Goal: Task Accomplishment & Management: Manage account settings

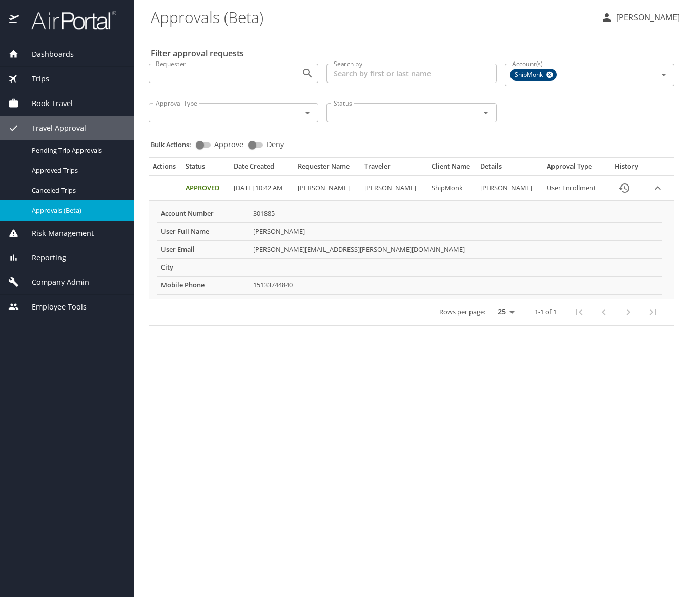
click at [36, 283] on span "Company Admin" at bounding box center [54, 282] width 70 height 11
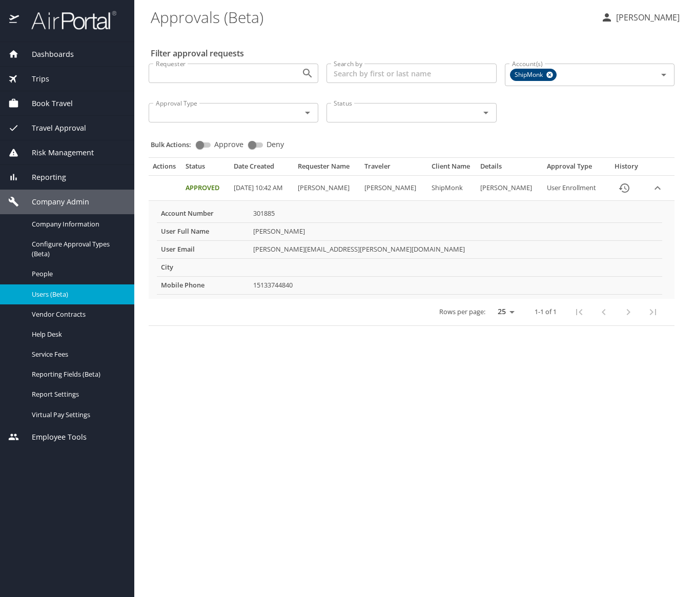
click at [47, 294] on span "Users (Beta)" at bounding box center [77, 295] width 90 height 10
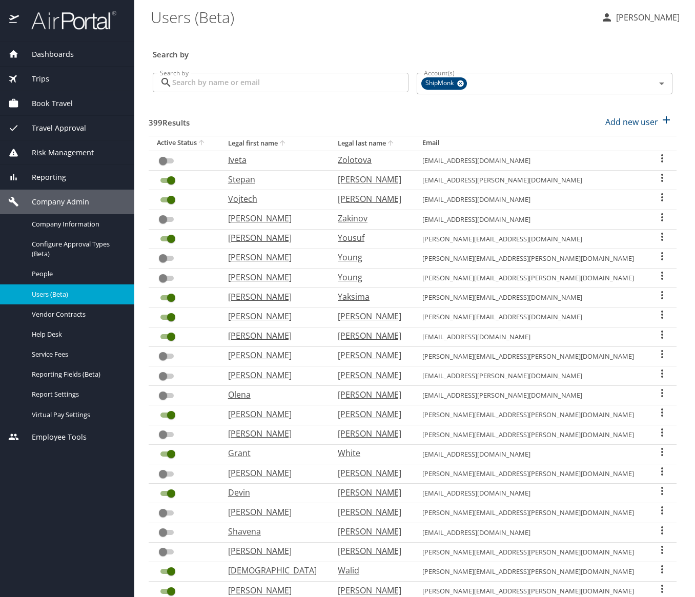
click at [209, 85] on input "Search by" at bounding box center [290, 82] width 236 height 19
paste input "[PERSON_NAME][EMAIL_ADDRESS][PERSON_NAME][DOMAIN_NAME]"
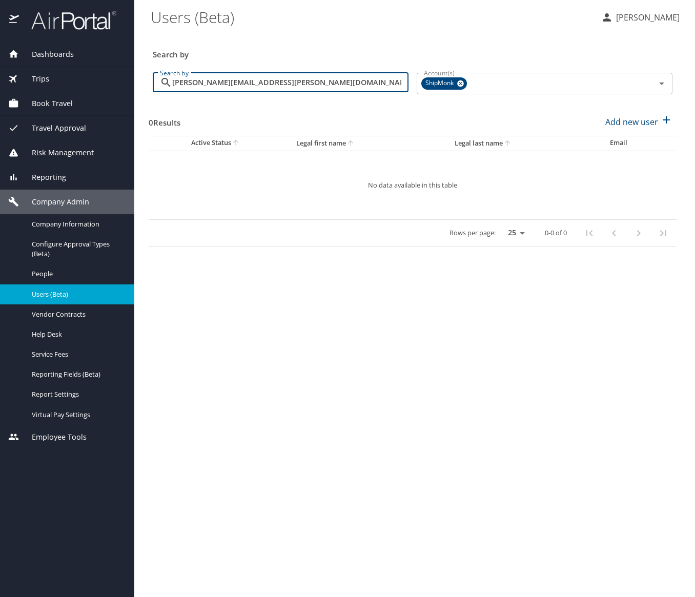
drag, startPoint x: 305, startPoint y: 83, endPoint x: 150, endPoint y: 81, distance: 154.9
click at [150, 81] on div "Search by [PERSON_NAME][EMAIL_ADDRESS][PERSON_NAME][DOMAIN_NAME] Search by" at bounding box center [281, 84] width 264 height 38
paste input "[PERSON_NAME].nawrocki1"
click at [304, 82] on input "[EMAIL_ADDRESS][DOMAIN_NAME]" at bounding box center [290, 82] width 236 height 19
click at [235, 83] on input "[EMAIL_ADDRESS][DOMAIN_NAME]" at bounding box center [290, 82] width 236 height 19
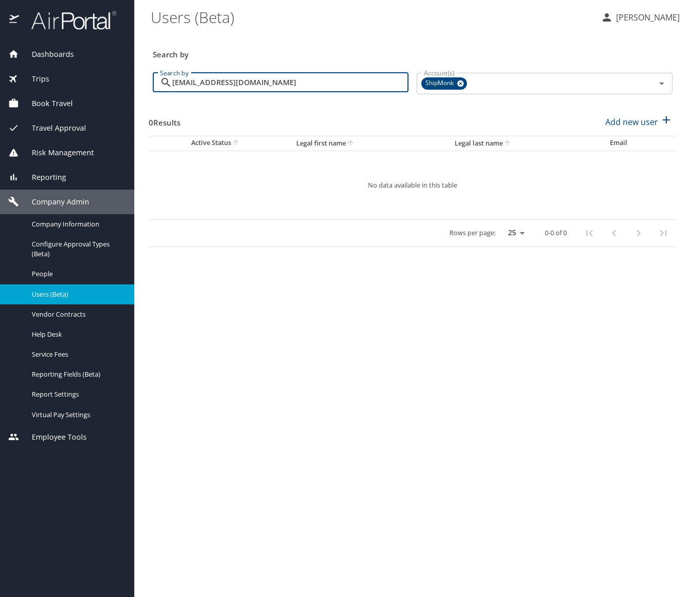
drag, startPoint x: 317, startPoint y: 84, endPoint x: 138, endPoint y: 88, distance: 179.0
click at [138, 88] on main "Users (Beta) [PERSON_NAME] Search by Search by [EMAIL_ADDRESS][DOMAIN_NAME] Sea…" at bounding box center [414, 298] width 561 height 597
click at [167, 83] on main "Users (Beta) [PERSON_NAME] Search by Search by [EMAIL_ADDRESS][DOMAIN_NAME] Sea…" at bounding box center [414, 298] width 561 height 597
drag, startPoint x: 272, startPoint y: 84, endPoint x: 313, endPoint y: 81, distance: 41.6
click at [275, 84] on input "[EMAIL_ADDRESS][DOMAIN_NAME]" at bounding box center [290, 82] width 236 height 19
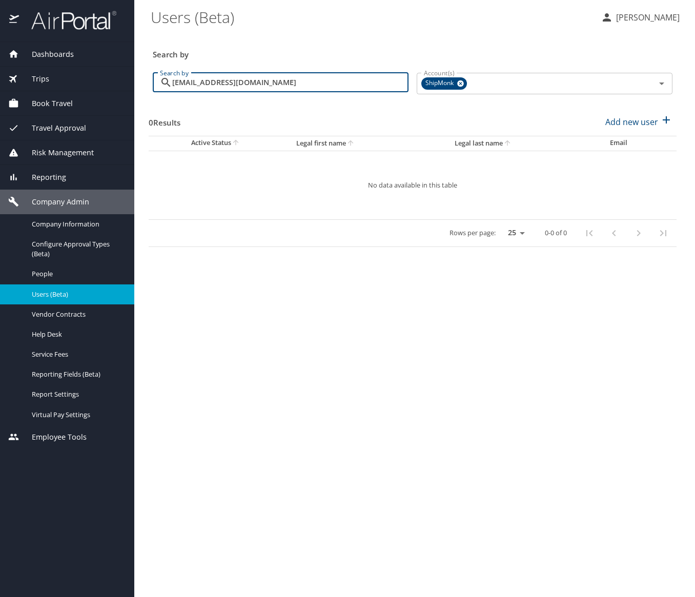
drag, startPoint x: 313, startPoint y: 81, endPoint x: 169, endPoint y: 83, distance: 144.6
click at [169, 83] on div "[EMAIL_ADDRESS][DOMAIN_NAME] Search by" at bounding box center [281, 82] width 256 height 19
paste input "[PERSON_NAME].[PERSON_NAME]"
type input "[PERSON_NAME][EMAIL_ADDRESS][PERSON_NAME][DOMAIN_NAME]"
